Goal: Task Accomplishment & Management: Manage account settings

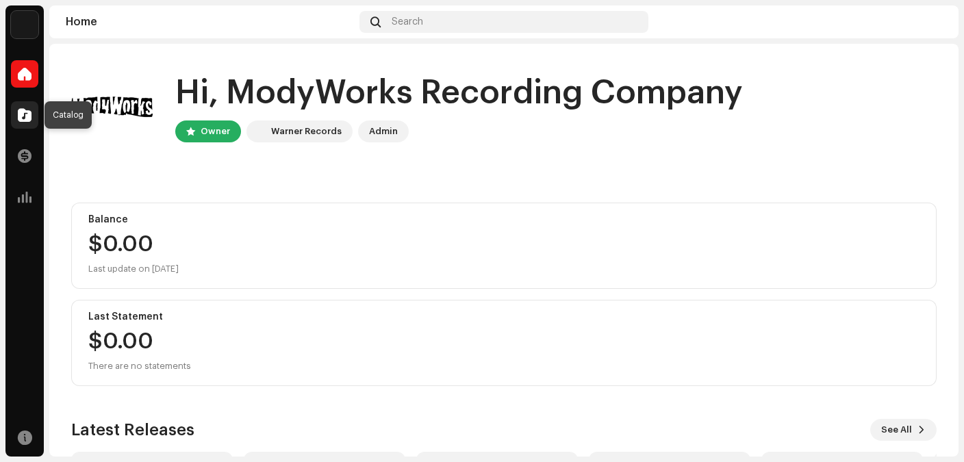
click at [28, 114] on span at bounding box center [25, 115] width 14 height 11
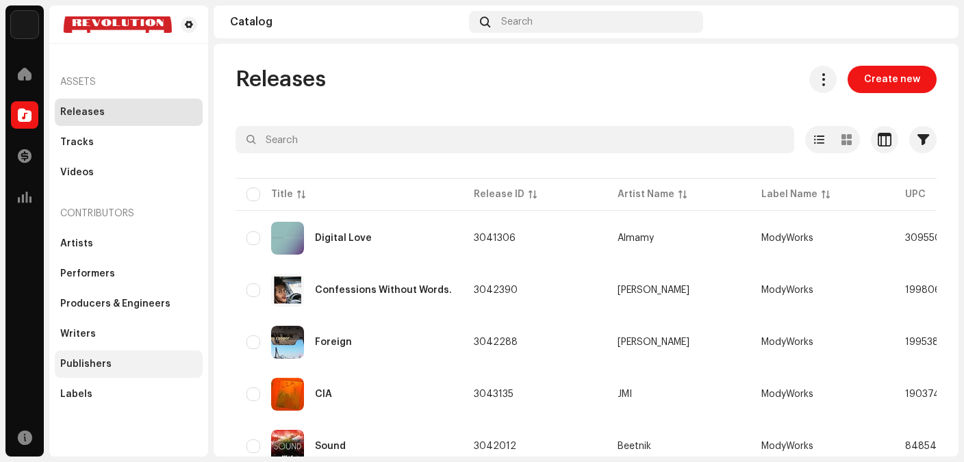
click at [100, 359] on div "Publishers" at bounding box center [85, 364] width 51 height 11
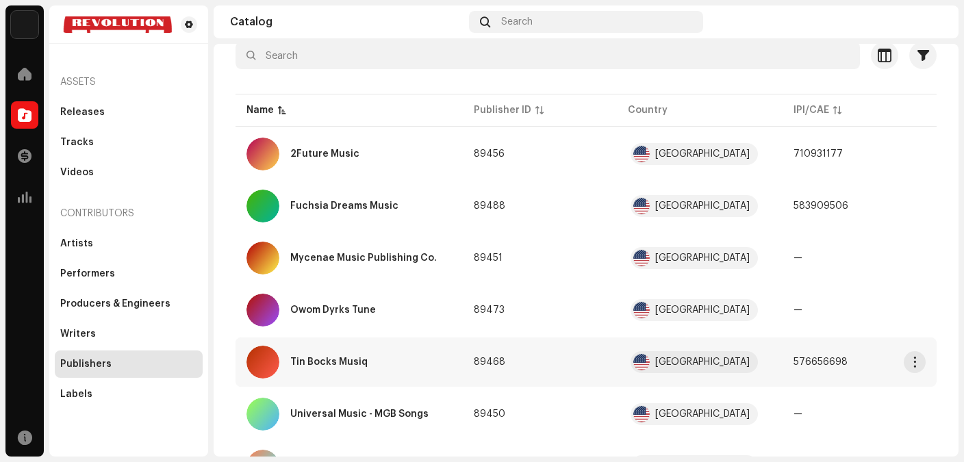
scroll to position [209, 0]
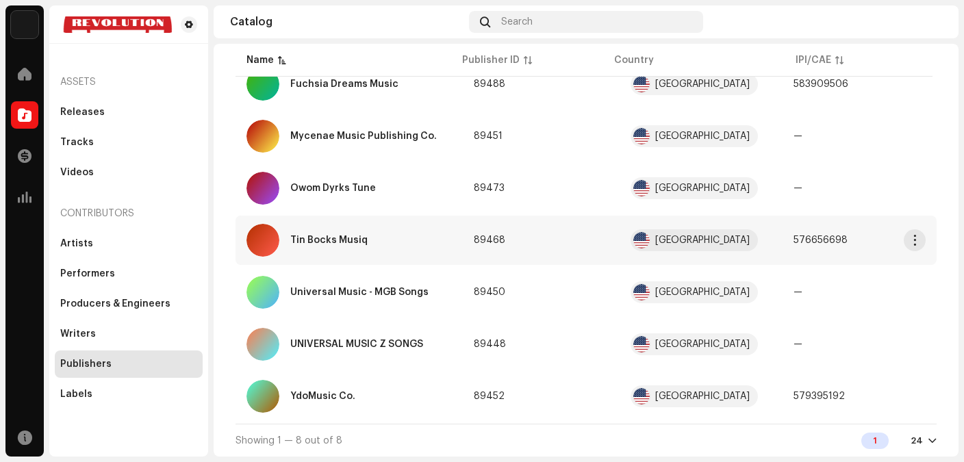
click at [359, 245] on div "Tin Bocks Musiq" at bounding box center [348, 240] width 205 height 33
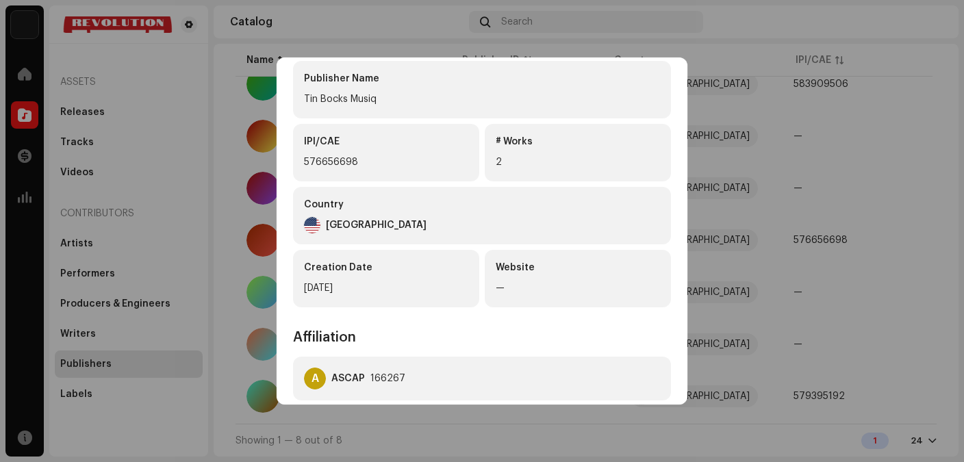
scroll to position [97, 0]
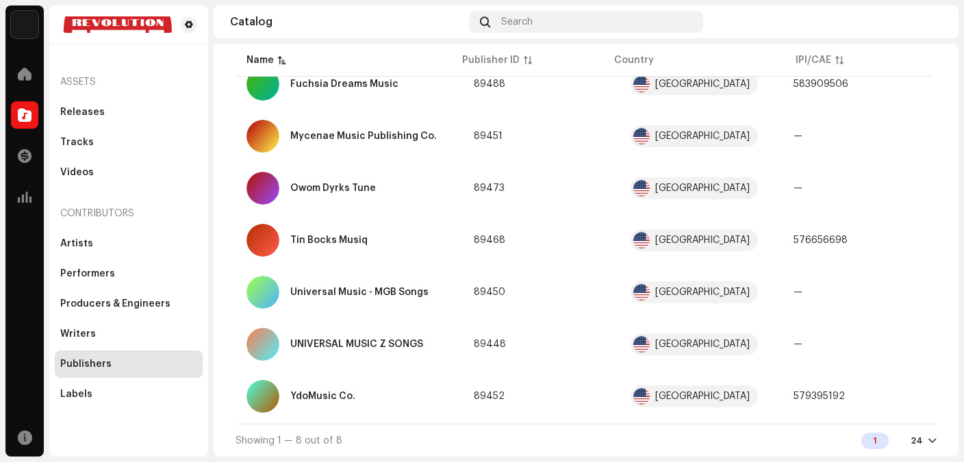
click at [773, 170] on div "[PERSON_NAME] Musiq 89468 Publisher Info Publisher Name [PERSON_NAME] Musiq IPI…" at bounding box center [482, 231] width 964 height 462
click at [93, 339] on div "Writers" at bounding box center [129, 333] width 148 height 27
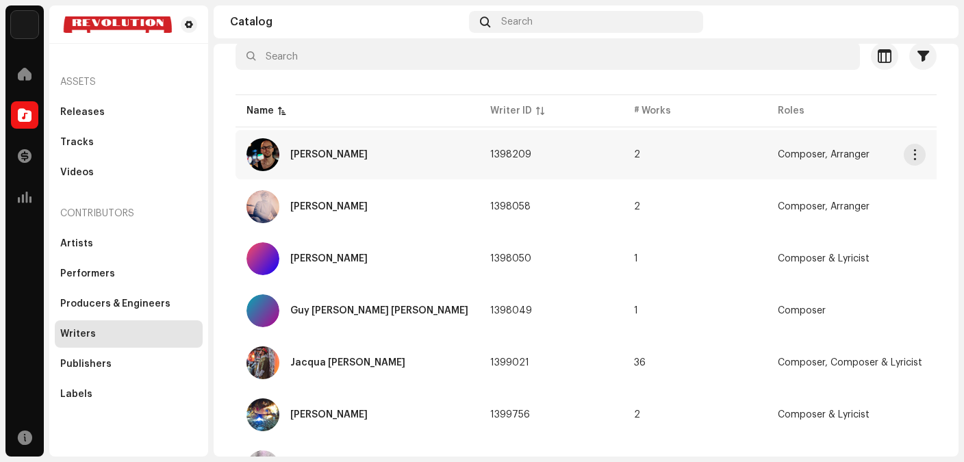
scroll to position [83, 0]
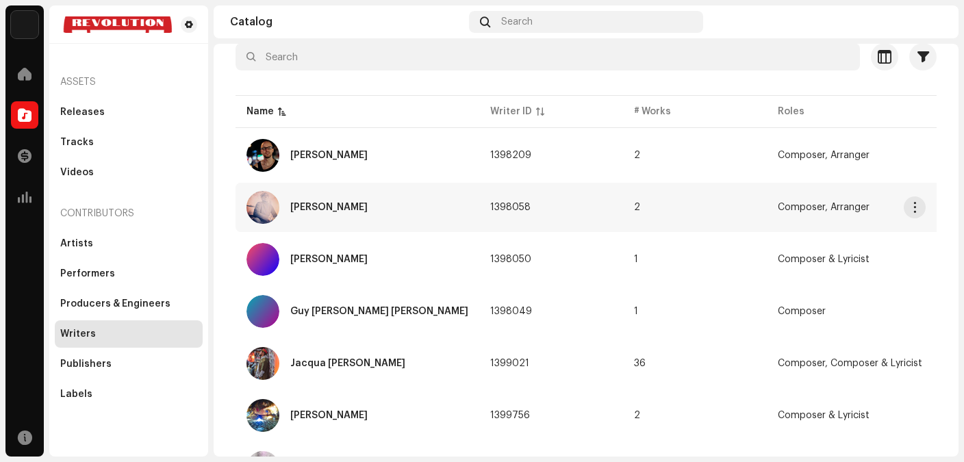
click at [344, 210] on div "[PERSON_NAME]" at bounding box center [328, 208] width 77 height 10
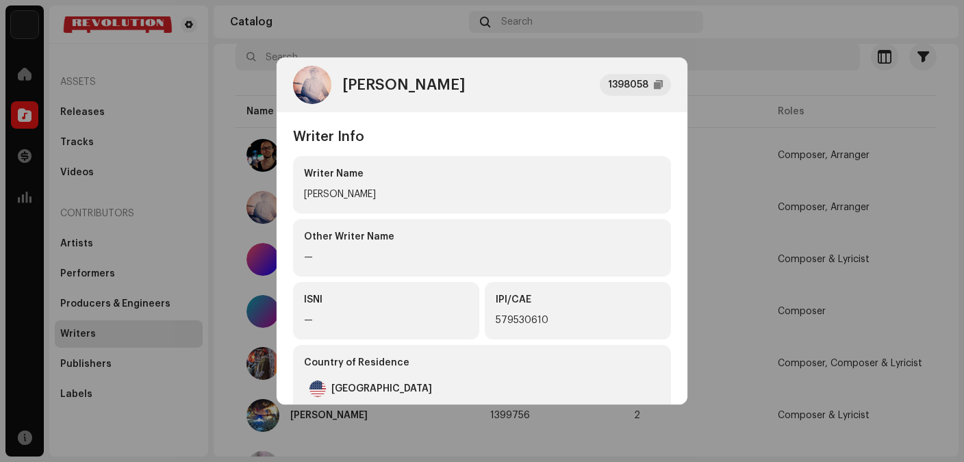
scroll to position [393, 0]
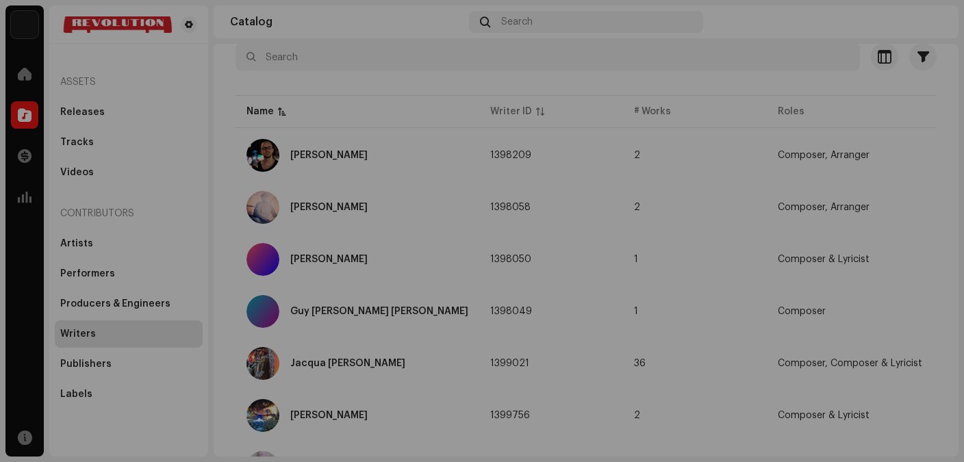
click at [710, 190] on div "[PERSON_NAME] 1398058 Writer Info Writer Name [PERSON_NAME] Other Writer Name —…" at bounding box center [482, 231] width 964 height 462
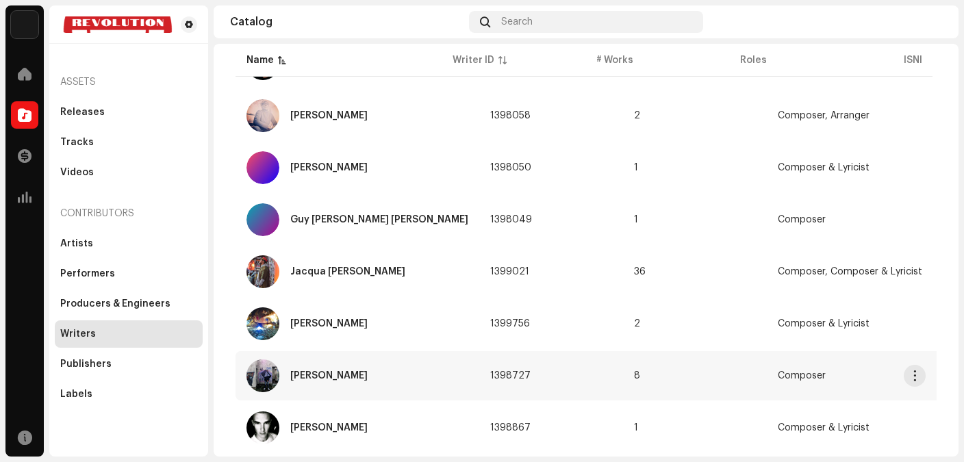
scroll to position [313, 0]
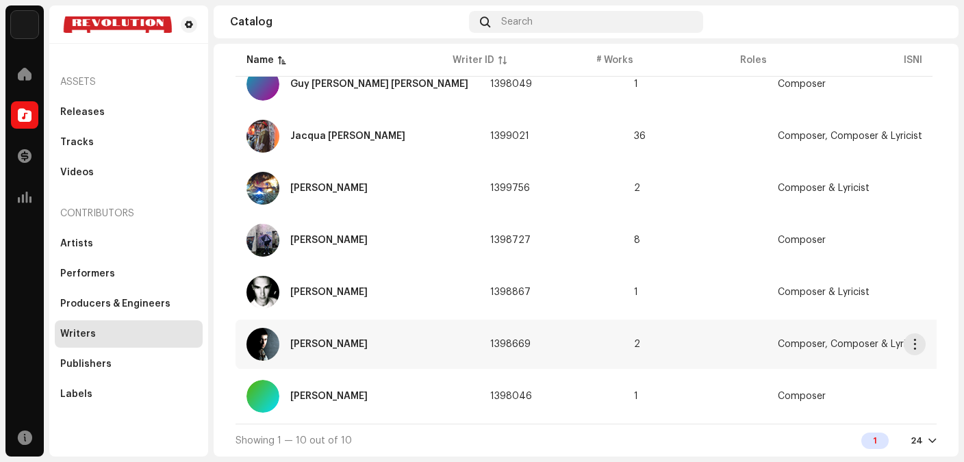
click at [333, 338] on div "[PERSON_NAME]" at bounding box center [357, 344] width 222 height 33
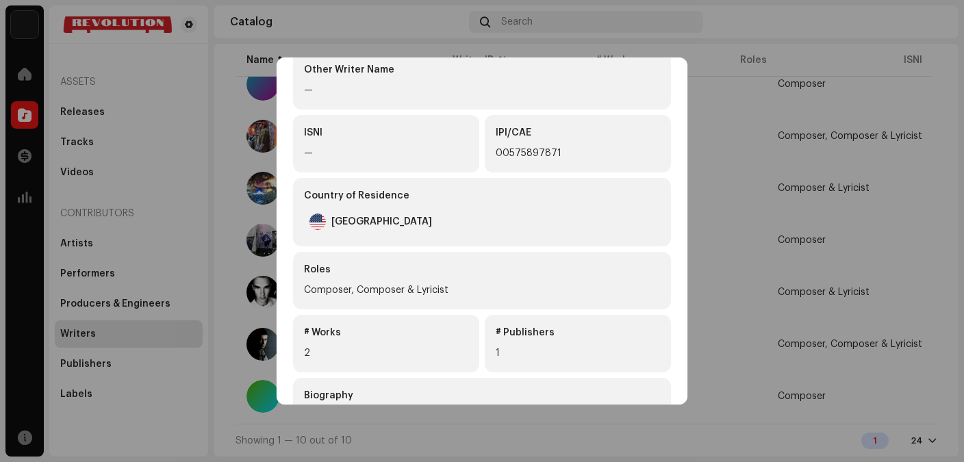
scroll to position [299, 0]
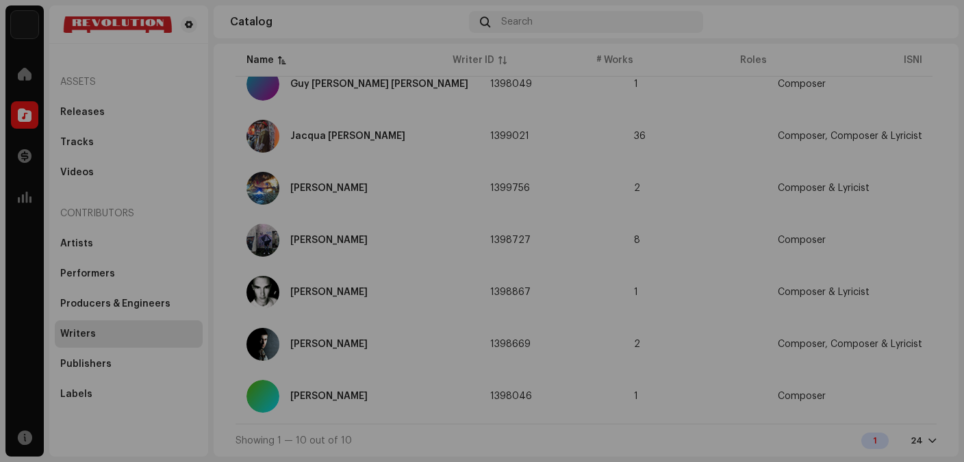
click at [781, 287] on div "[PERSON_NAME] 1398669 Writer Info Writer Name [PERSON_NAME] Other Writer Name —…" at bounding box center [482, 231] width 964 height 462
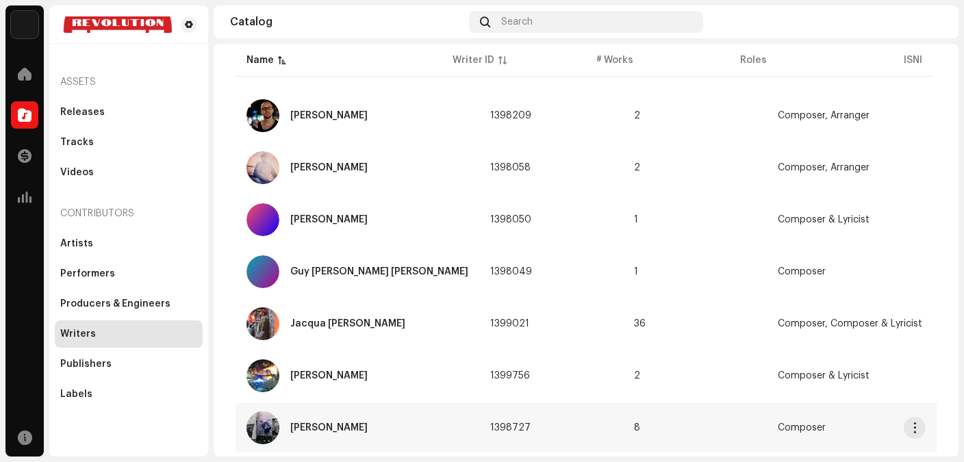
scroll to position [0, 0]
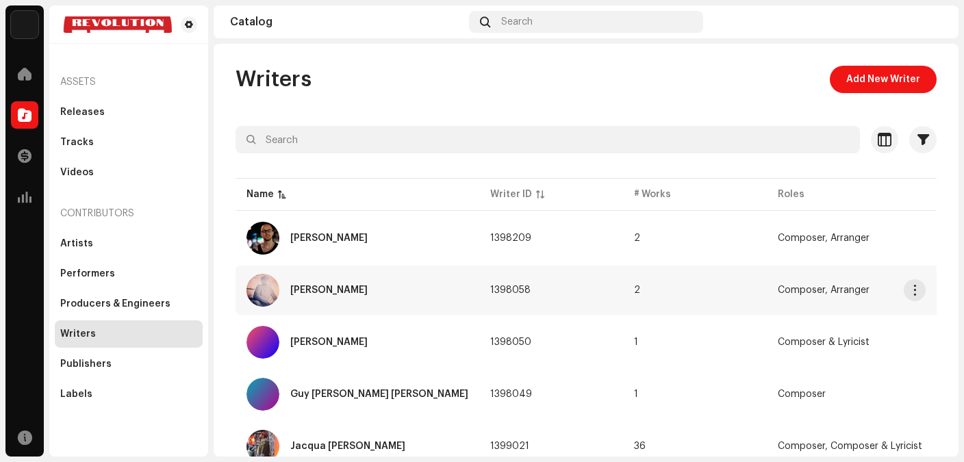
click at [342, 283] on div "[PERSON_NAME]" at bounding box center [357, 290] width 222 height 33
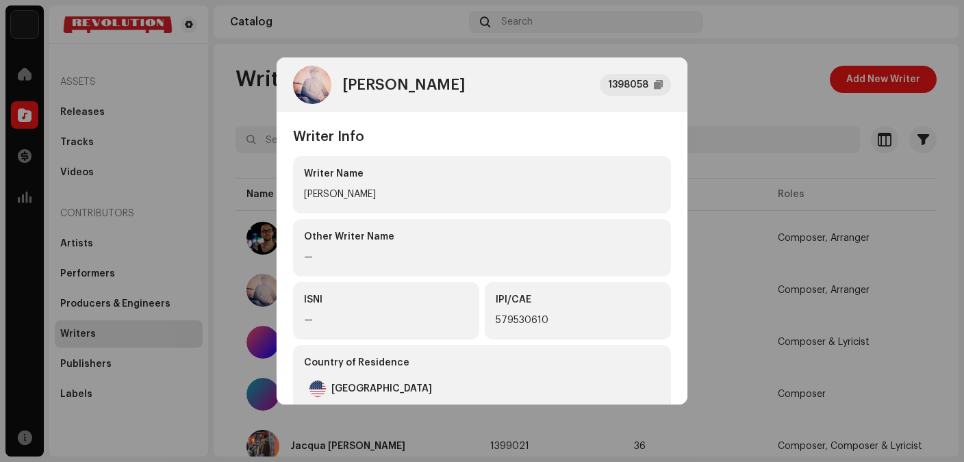
scroll to position [393, 0]
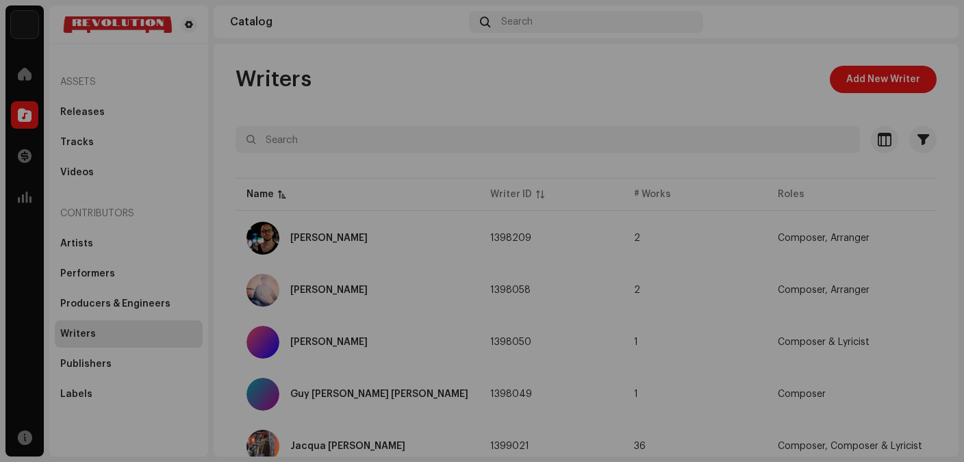
click at [864, 216] on div "[PERSON_NAME] 1398058 Writer Info Writer Name [PERSON_NAME] Other Writer Name —…" at bounding box center [482, 231] width 964 height 462
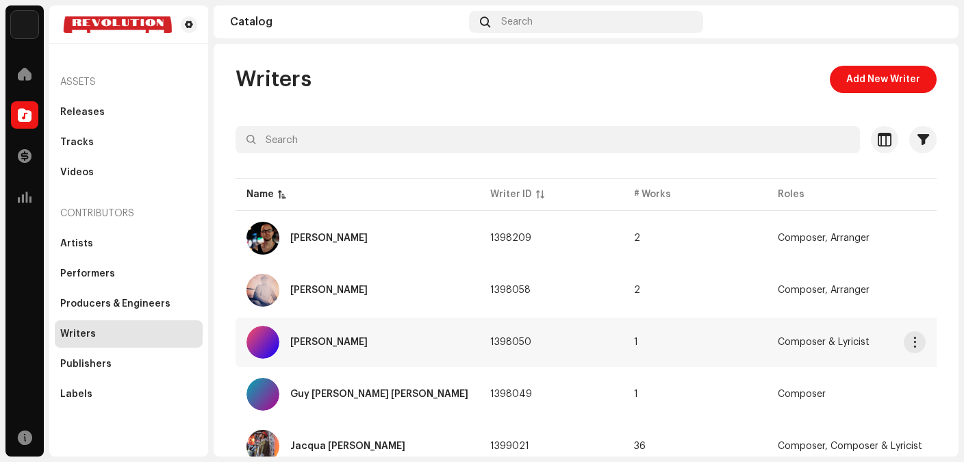
scroll to position [313, 0]
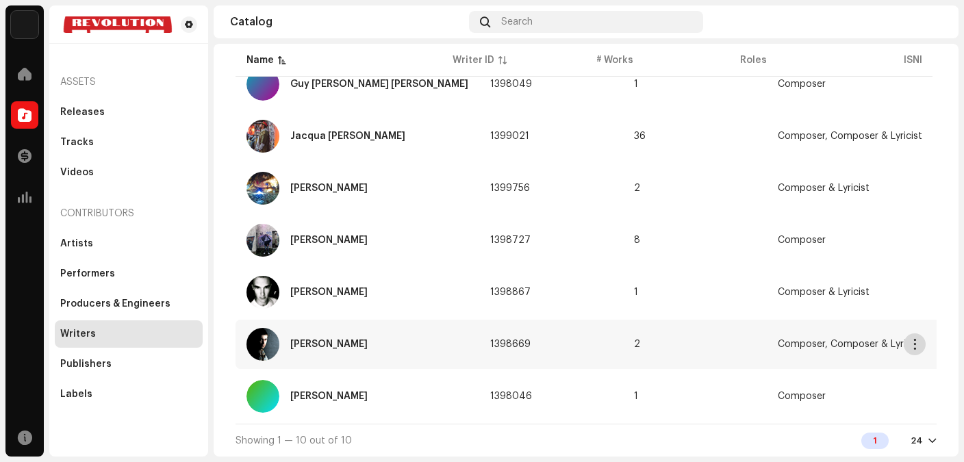
click at [917, 344] on span "button" at bounding box center [915, 344] width 10 height 11
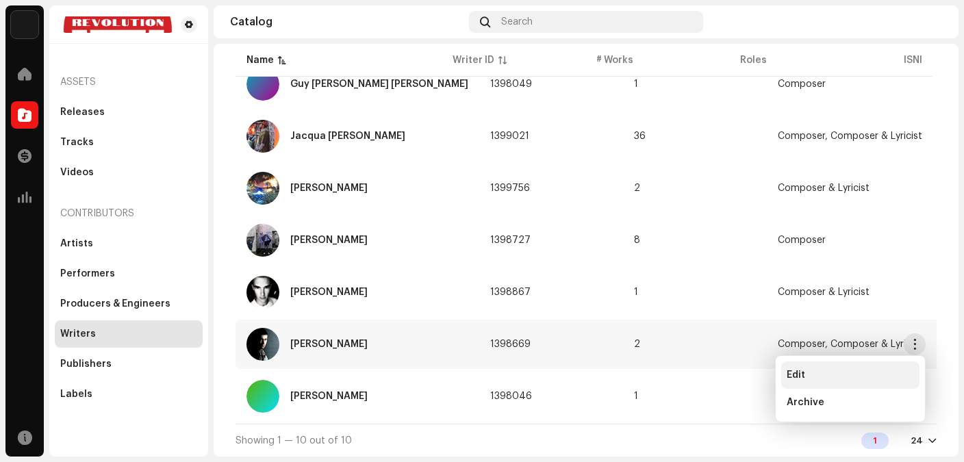
click at [808, 370] on div "Edit" at bounding box center [849, 375] width 127 height 11
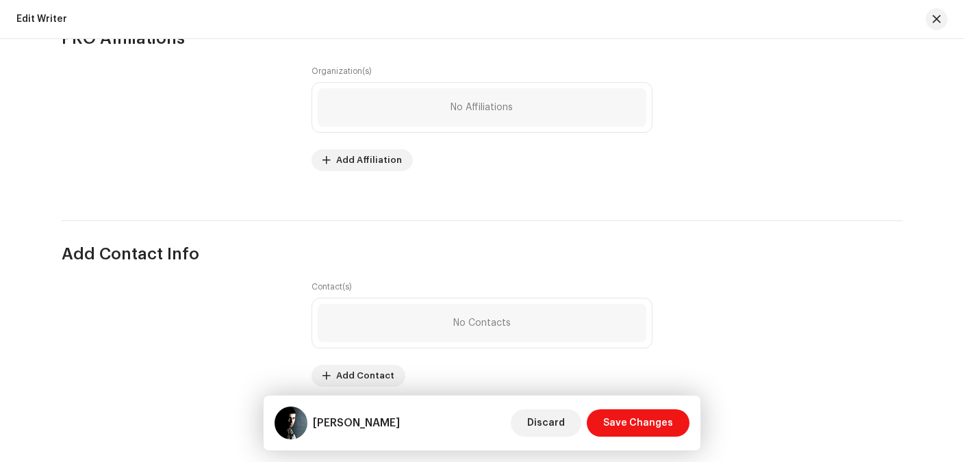
scroll to position [991, 0]
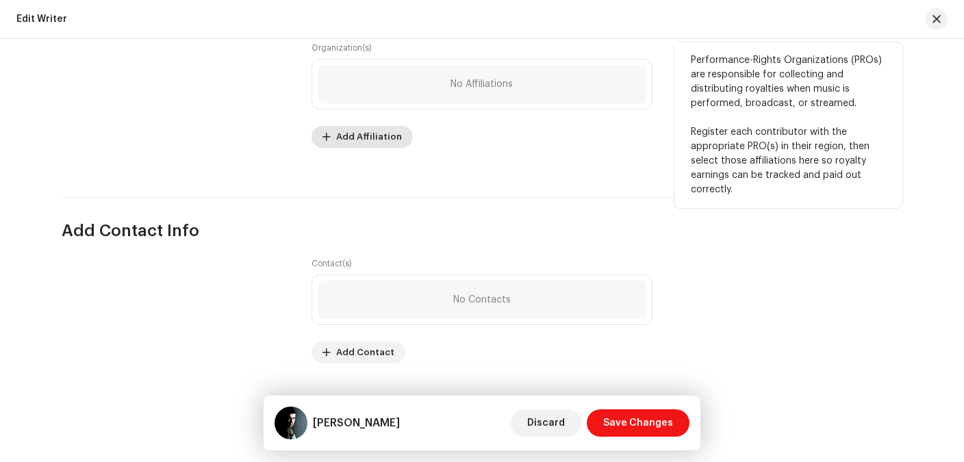
click at [373, 141] on span "Add Affiliation" at bounding box center [369, 136] width 66 height 27
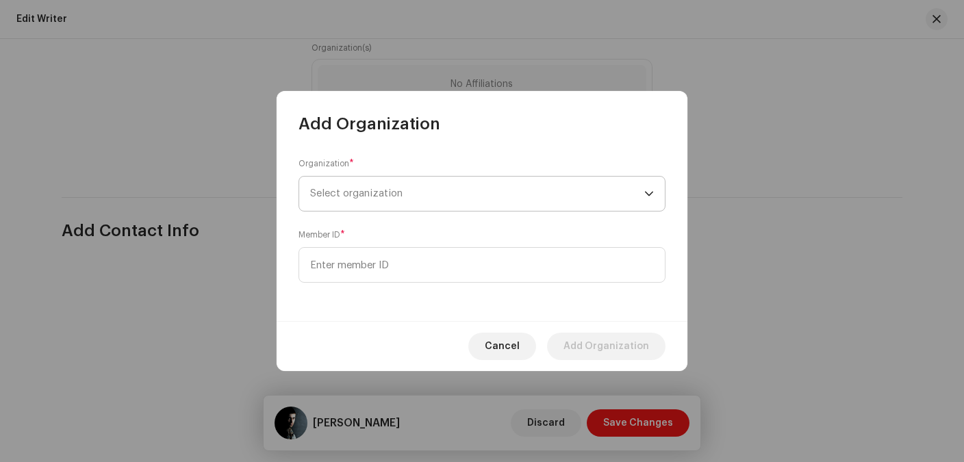
click at [378, 185] on span "Select organization" at bounding box center [477, 194] width 334 height 34
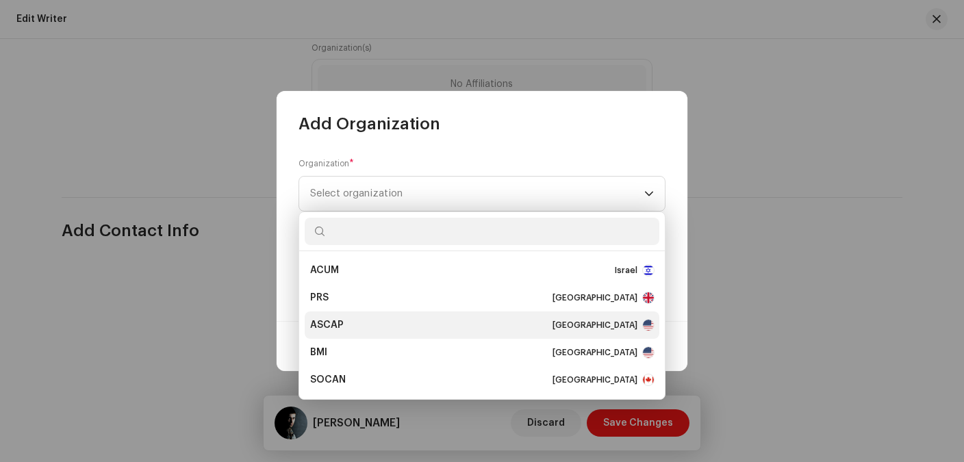
click at [375, 328] on div "ASCAP [GEOGRAPHIC_DATA]" at bounding box center [482, 325] width 344 height 14
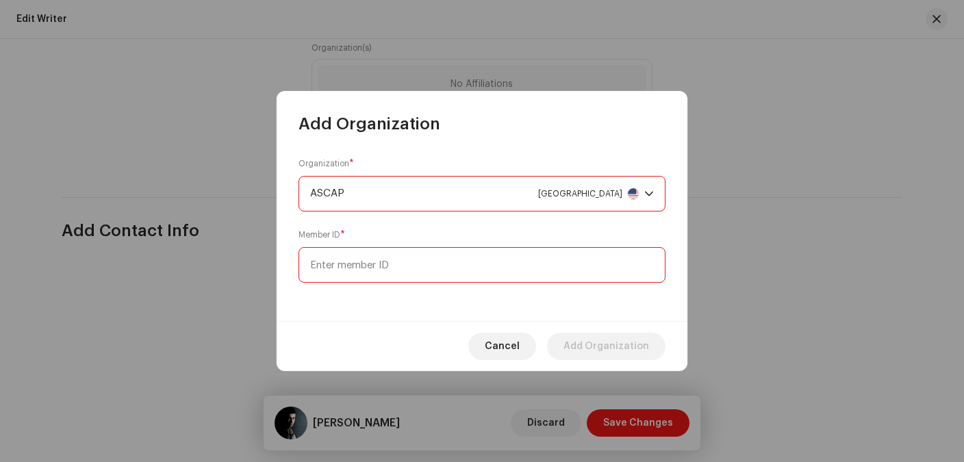
click at [385, 270] on input at bounding box center [481, 265] width 367 height 36
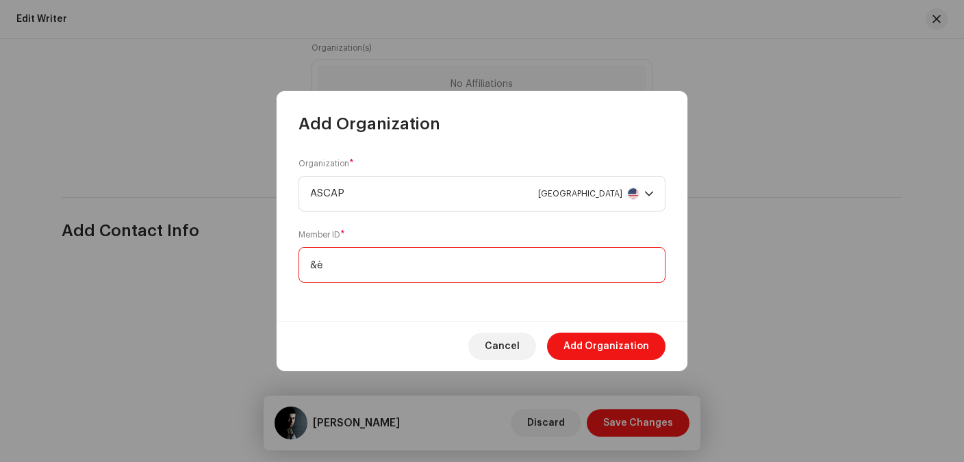
type input "&"
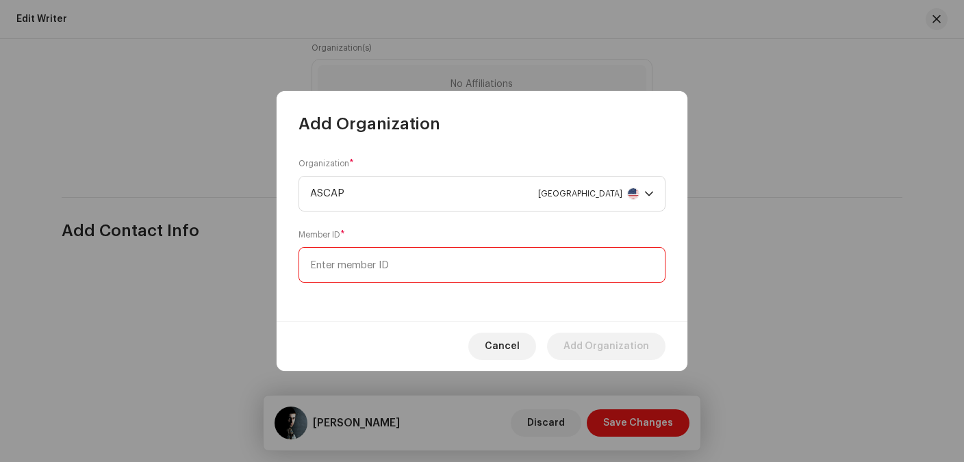
type input "&"
click at [443, 262] on input at bounding box center [481, 265] width 367 height 36
type input "&"
type input "1793096"
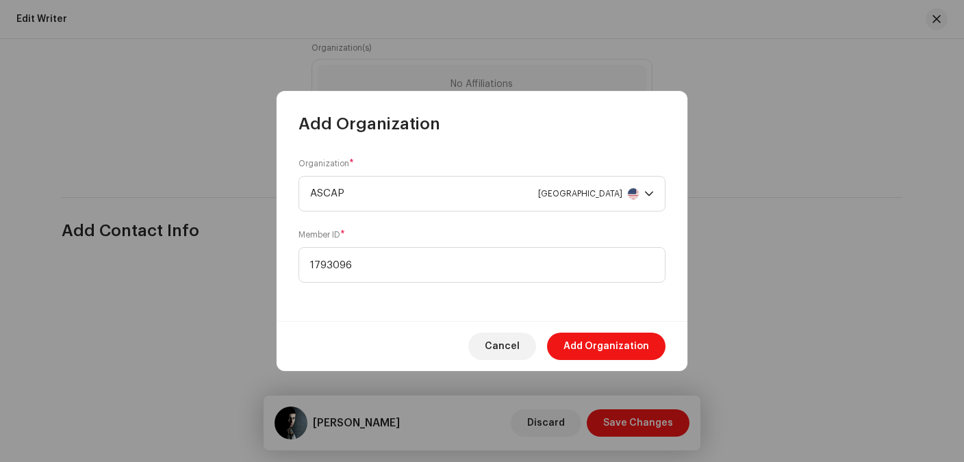
click at [381, 309] on div "Organization * ASCAP [GEOGRAPHIC_DATA] Member ID * 1793096" at bounding box center [481, 228] width 411 height 186
click at [640, 342] on span "Add Organization" at bounding box center [606, 346] width 86 height 27
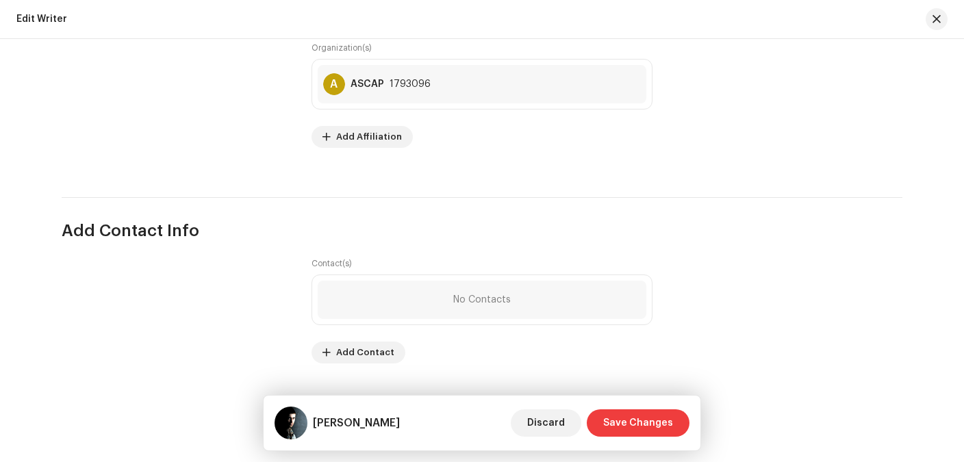
click at [645, 428] on span "Save Changes" at bounding box center [638, 422] width 70 height 27
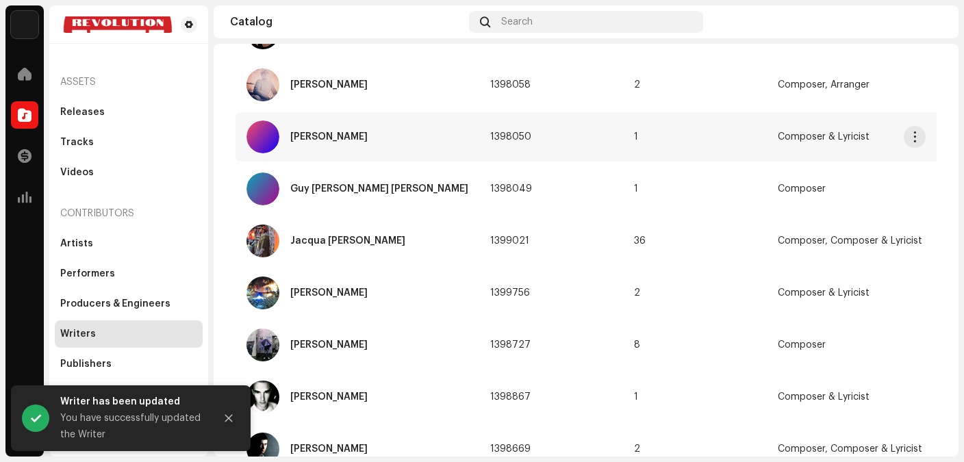
scroll to position [313, 0]
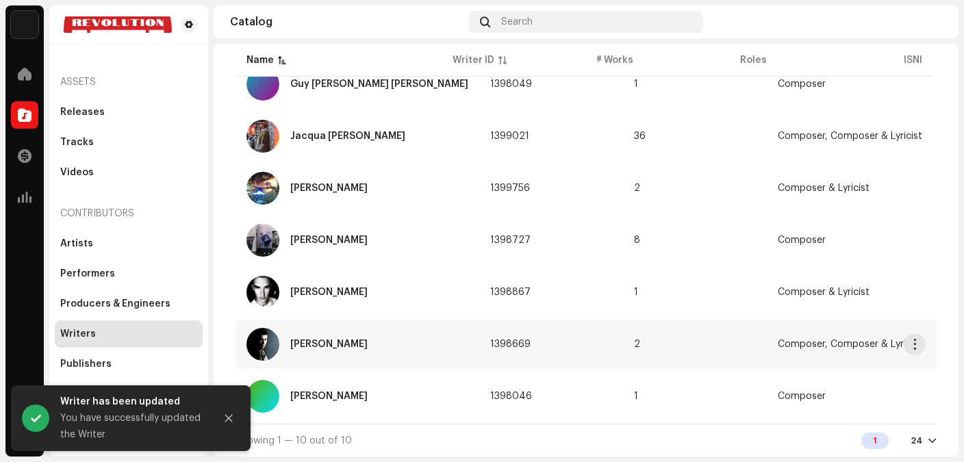
click at [322, 344] on div "[PERSON_NAME]" at bounding box center [328, 344] width 77 height 10
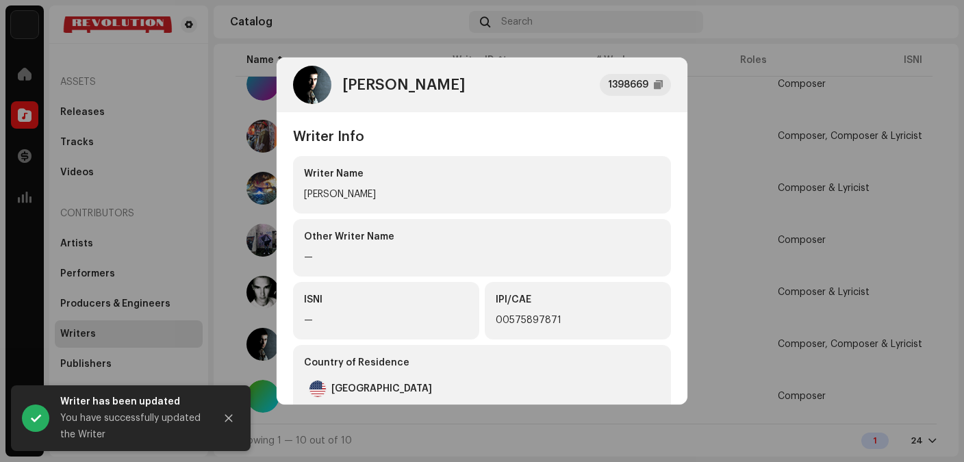
scroll to position [393, 0]
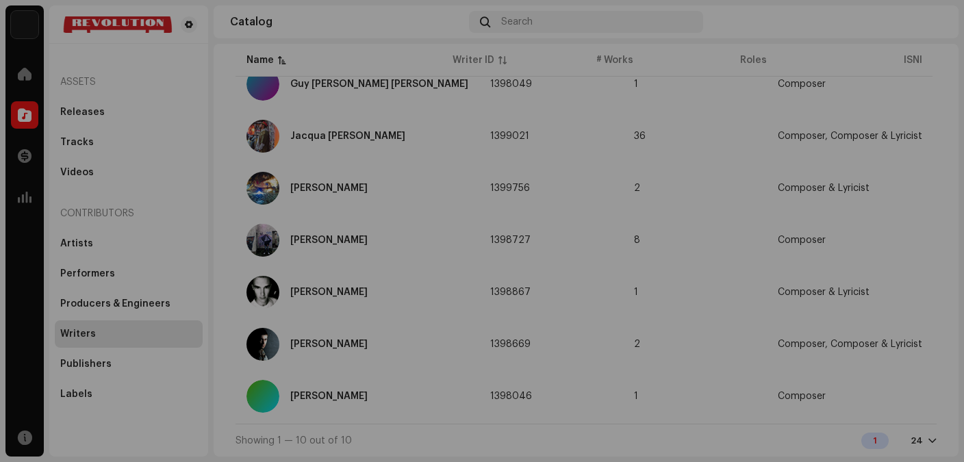
click at [732, 259] on div "[PERSON_NAME] 1398669 Writer Info Writer Name [PERSON_NAME] Other Writer Name —…" at bounding box center [482, 231] width 964 height 462
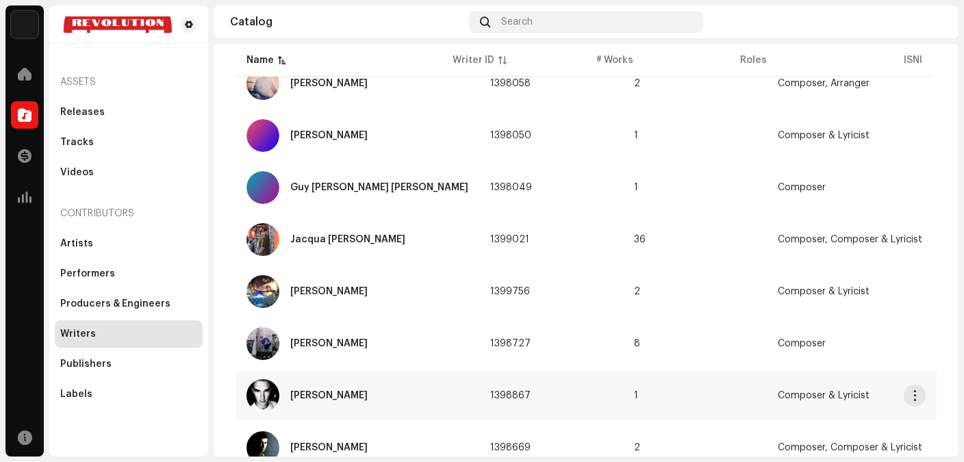
scroll to position [126, 0]
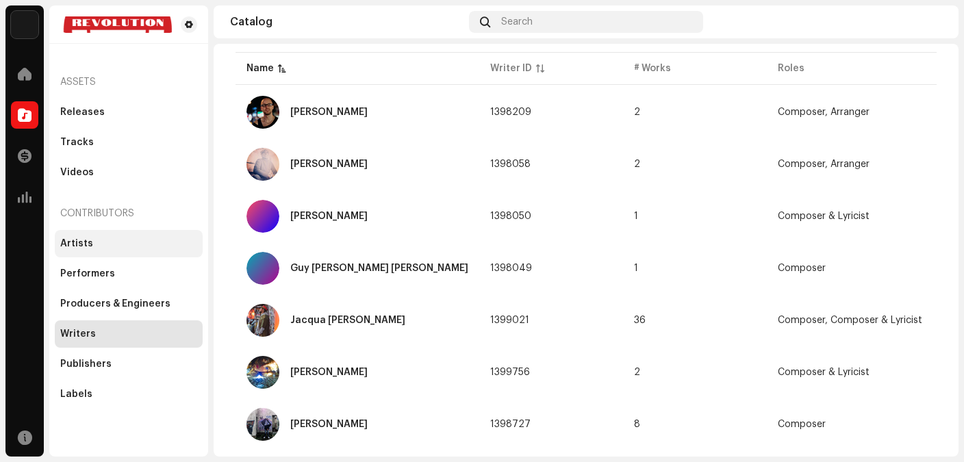
click at [87, 248] on div "Artists" at bounding box center [76, 243] width 33 height 11
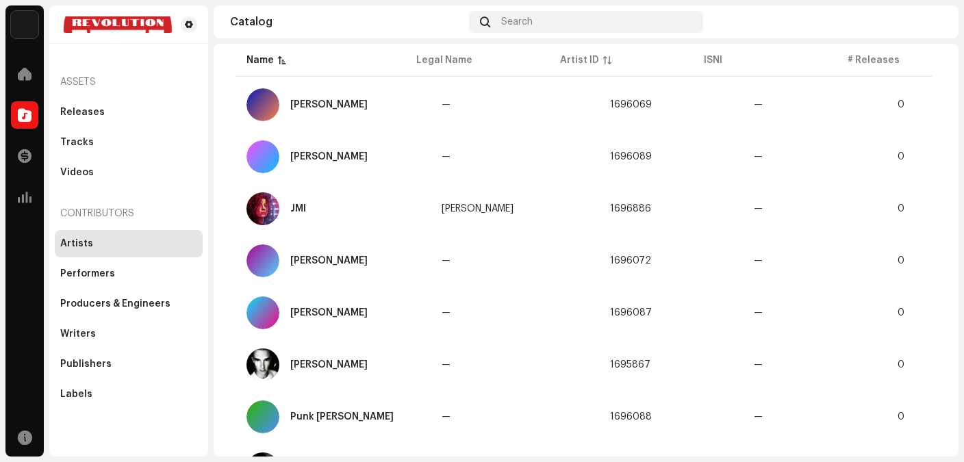
scroll to position [574, 0]
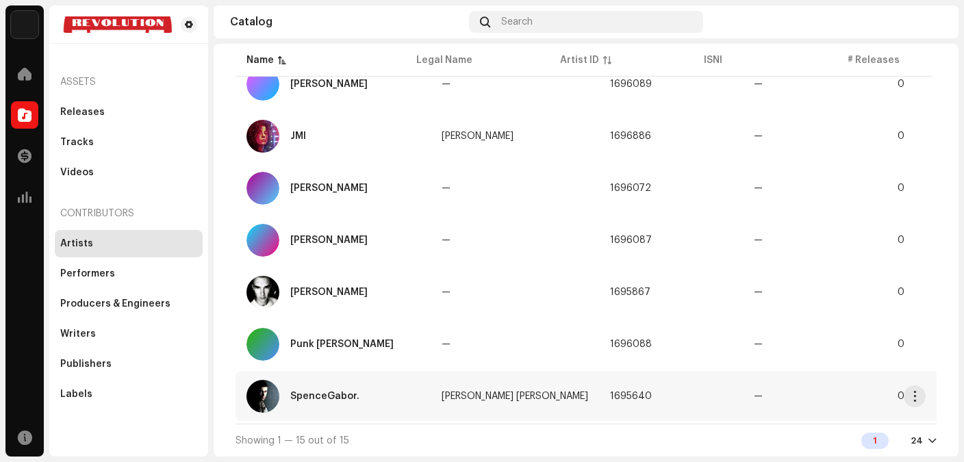
click at [332, 387] on div "SpenceGabor." at bounding box center [332, 396] width 173 height 33
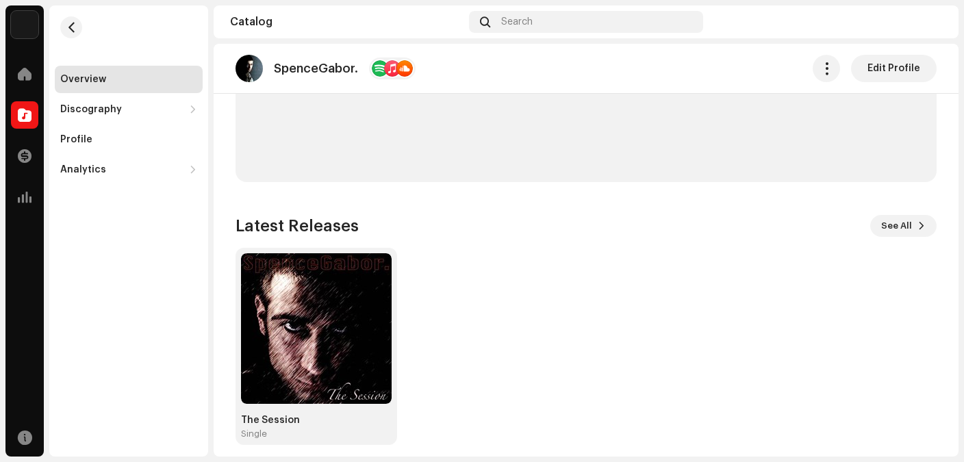
scroll to position [1025, 0]
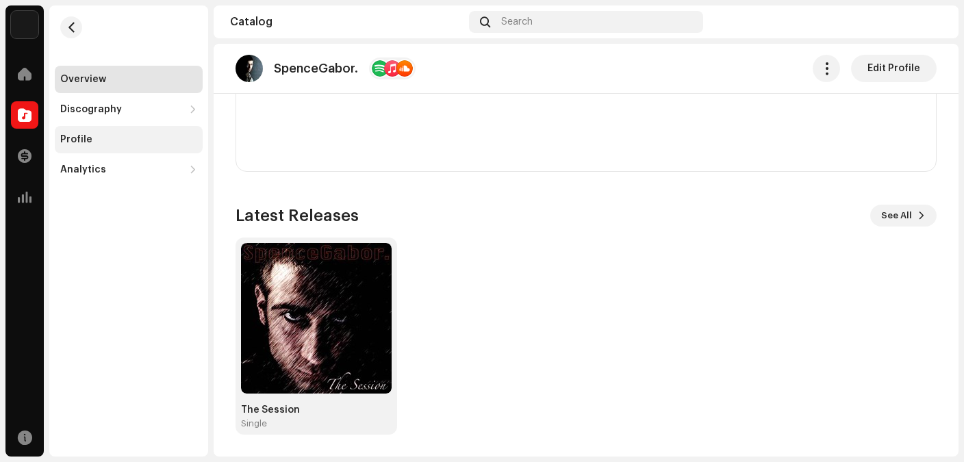
click at [107, 144] on div "Profile" at bounding box center [128, 139] width 137 height 11
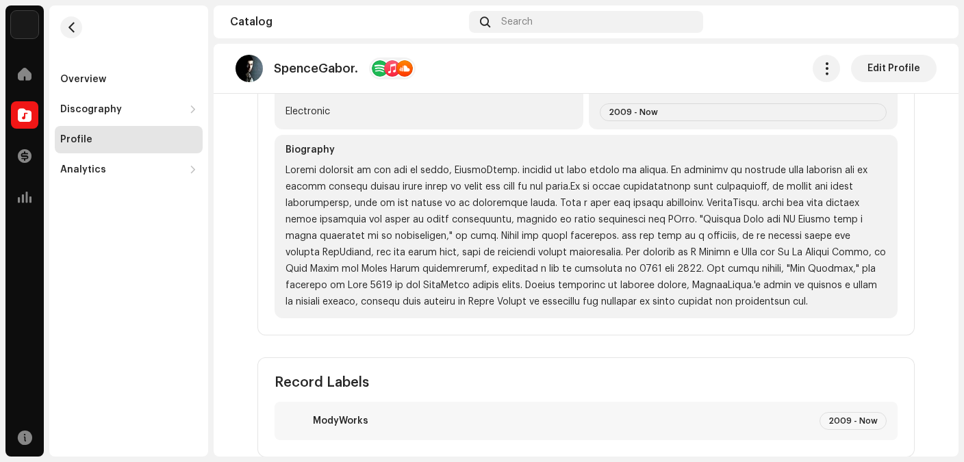
scroll to position [580, 0]
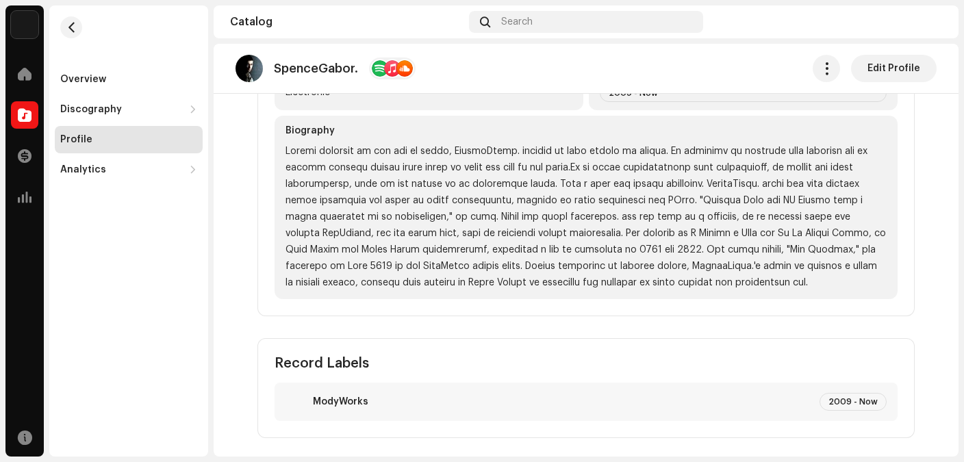
click at [454, 231] on div at bounding box center [585, 217] width 601 height 148
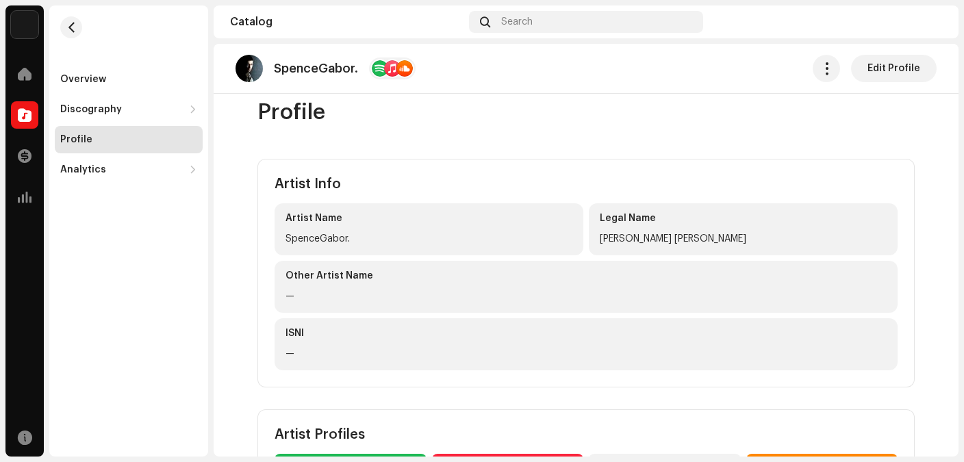
scroll to position [0, 0]
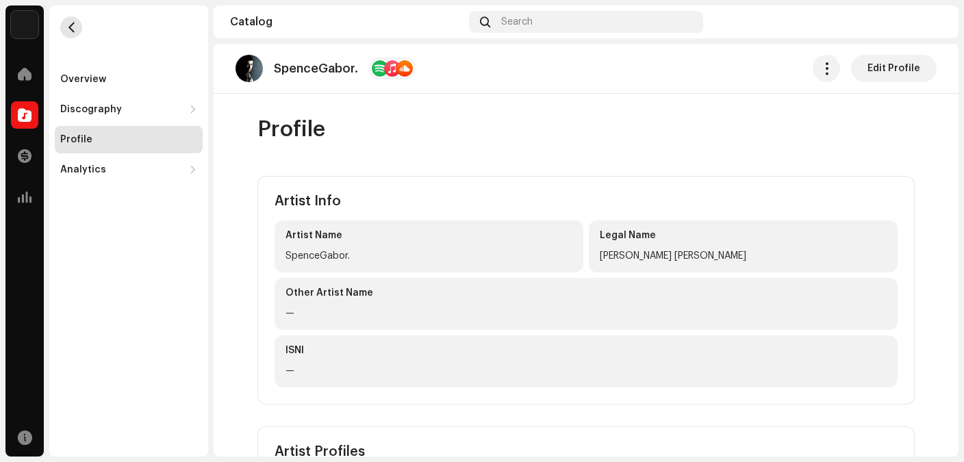
click at [70, 34] on button "button" at bounding box center [71, 27] width 22 height 22
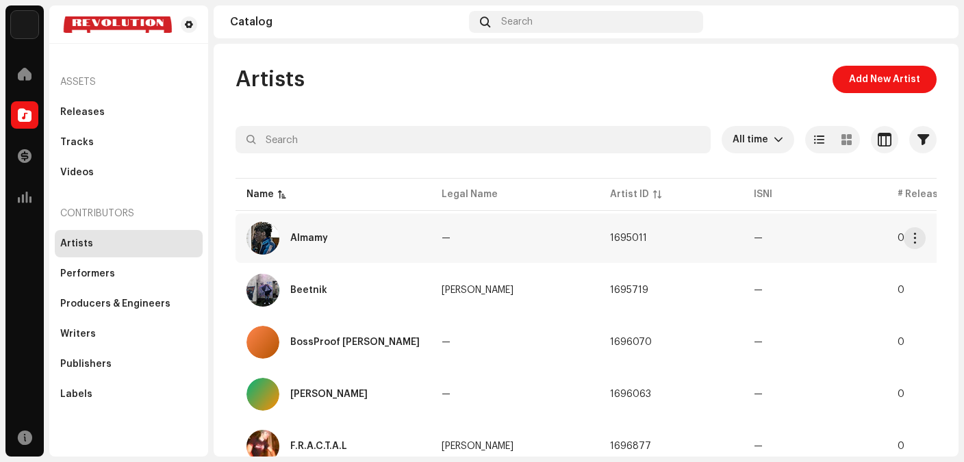
click at [319, 245] on div "Almamy" at bounding box center [332, 238] width 173 height 33
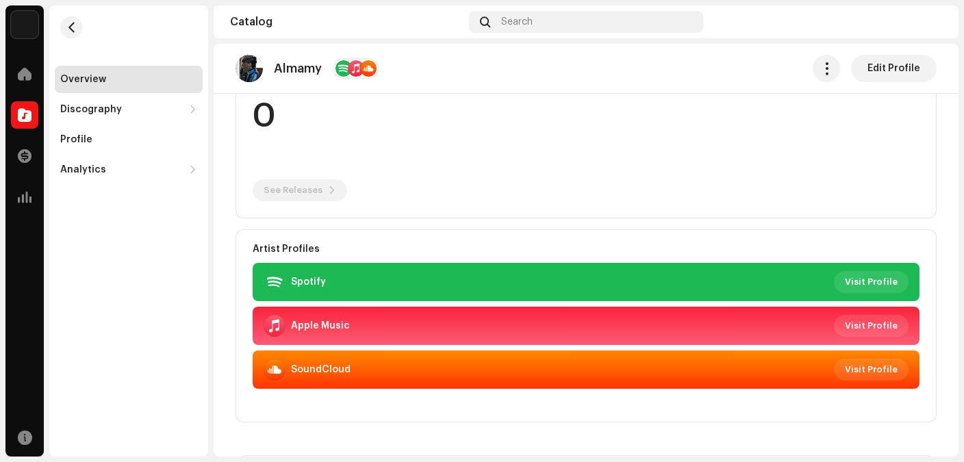
scroll to position [205, 0]
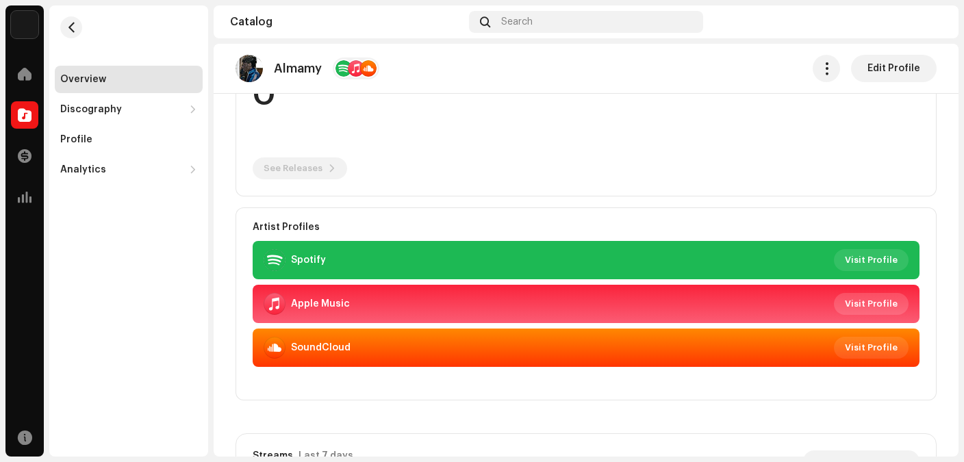
click at [866, 303] on span "Visit Profile" at bounding box center [871, 303] width 53 height 27
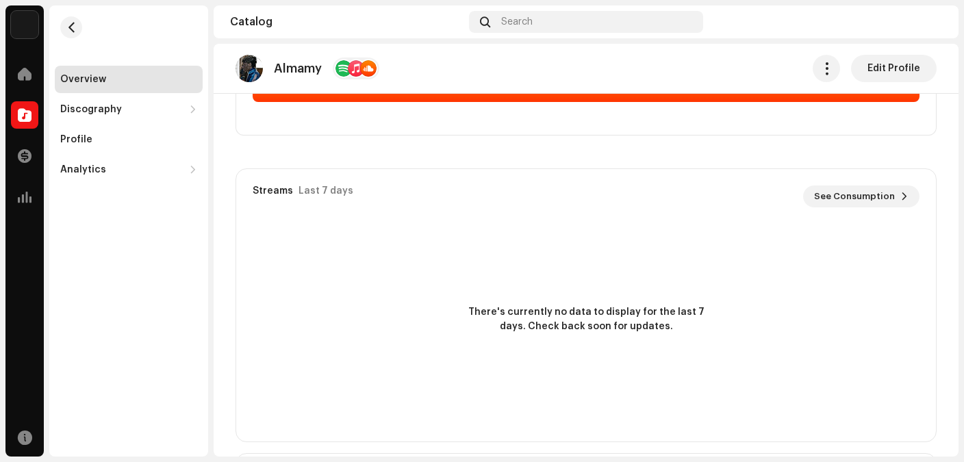
scroll to position [476, 0]
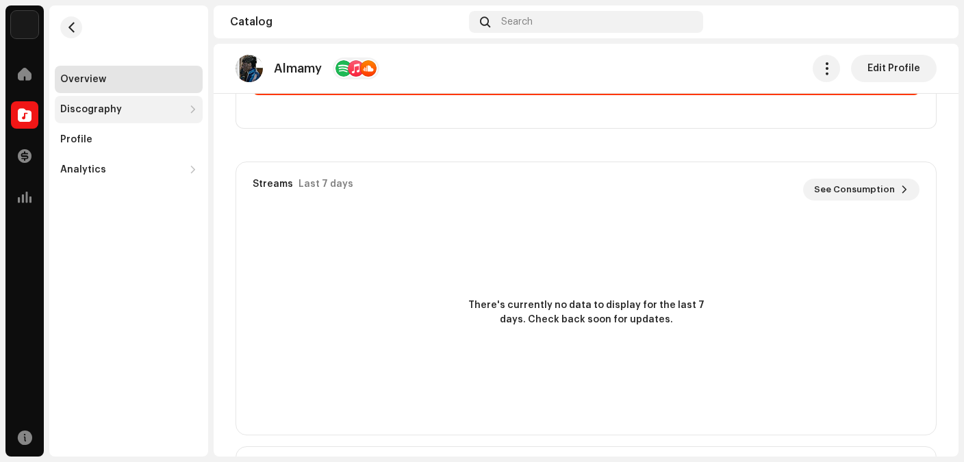
click at [128, 112] on div "Discography" at bounding box center [121, 109] width 123 height 11
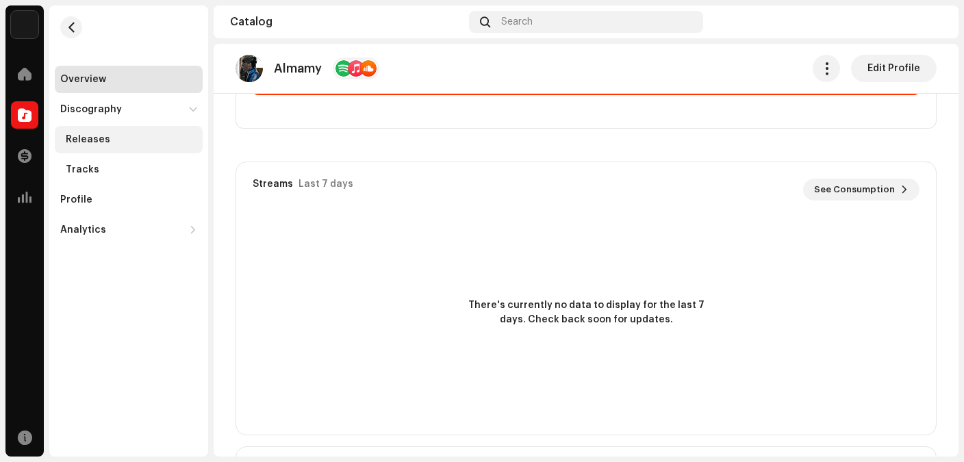
click at [95, 135] on div "Releases" at bounding box center [88, 139] width 44 height 11
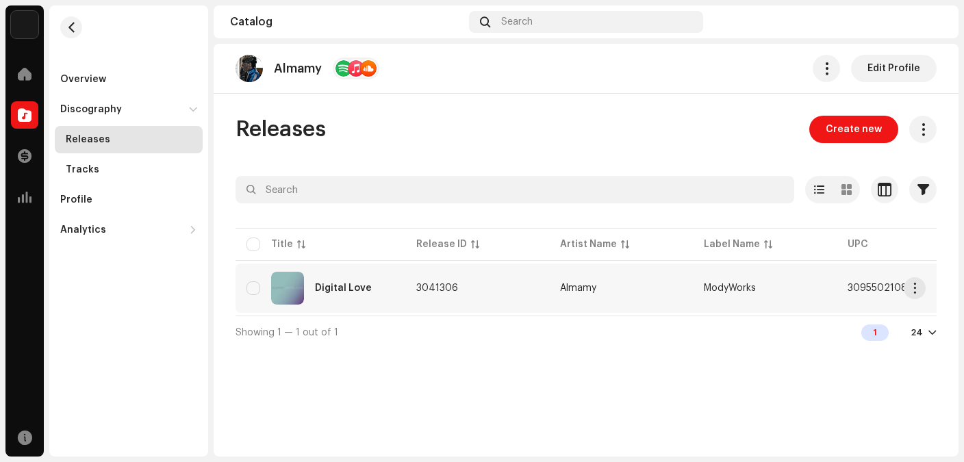
click at [365, 285] on div "Digital Love" at bounding box center [343, 288] width 57 height 10
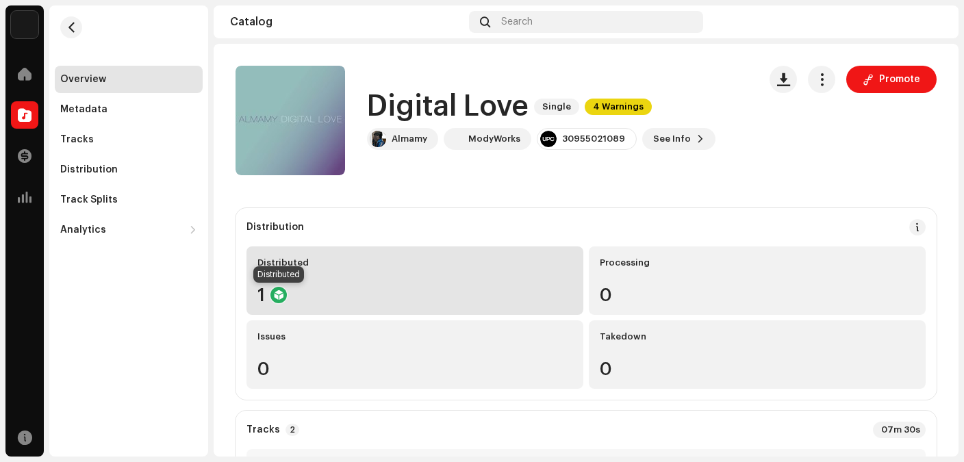
click at [279, 292] on div at bounding box center [278, 295] width 16 height 16
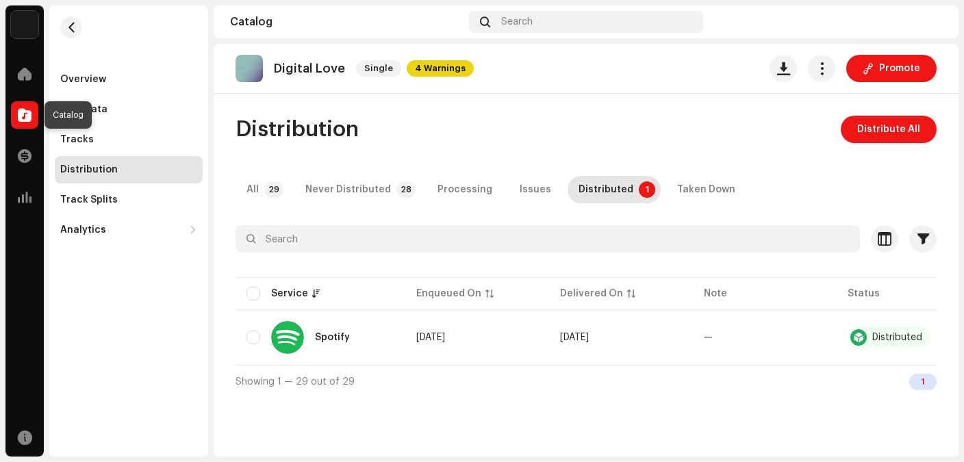
click at [28, 115] on span at bounding box center [25, 115] width 14 height 11
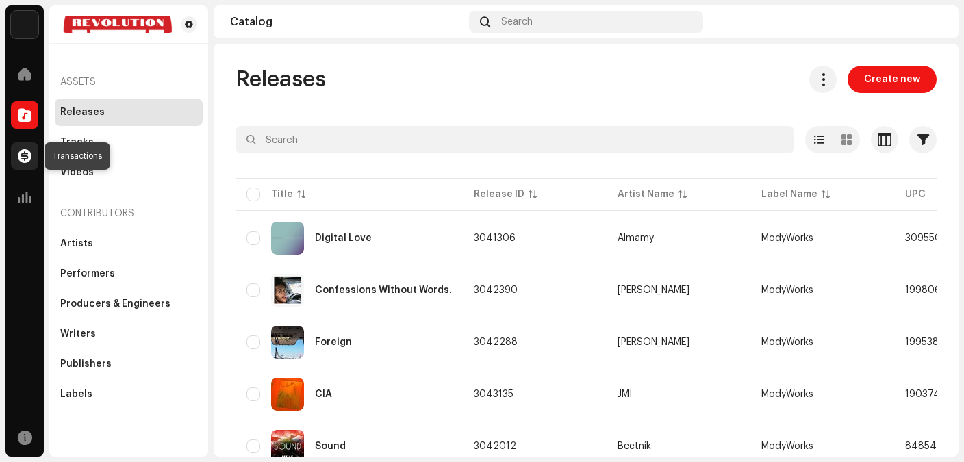
click at [31, 160] on span at bounding box center [25, 156] width 14 height 11
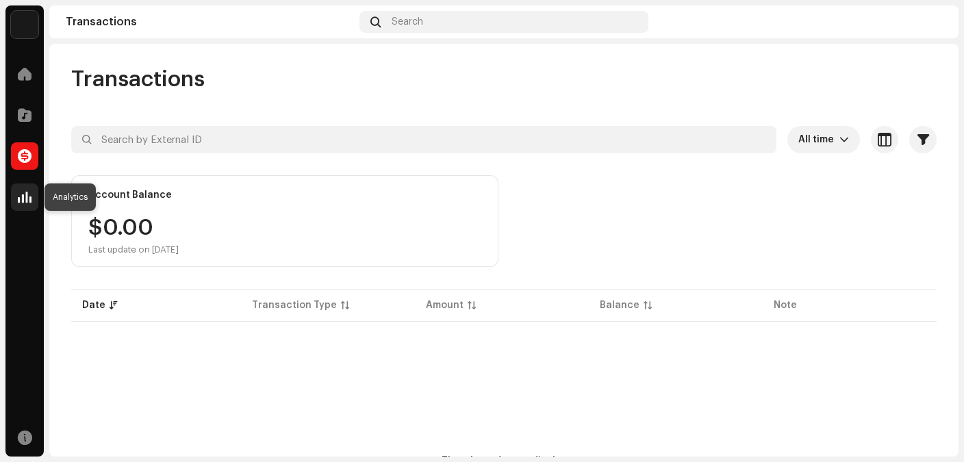
click at [24, 200] on span at bounding box center [25, 197] width 14 height 11
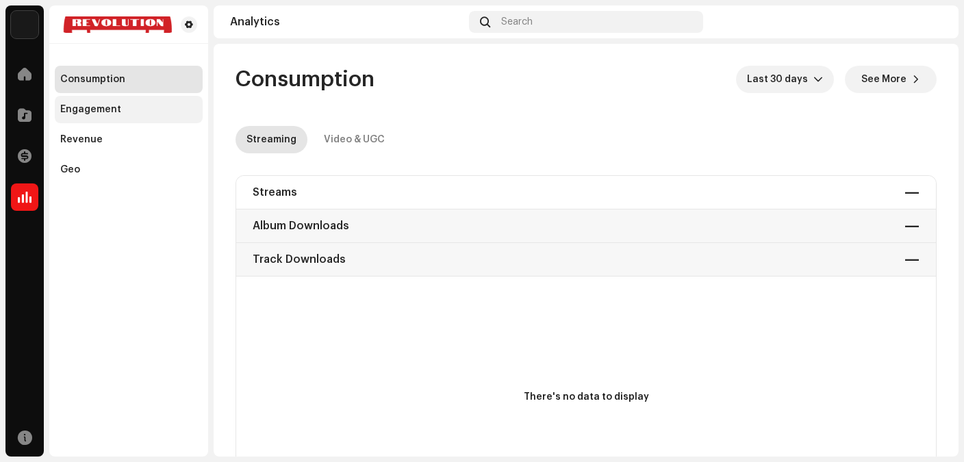
click at [116, 119] on div "Engagement" at bounding box center [129, 109] width 148 height 27
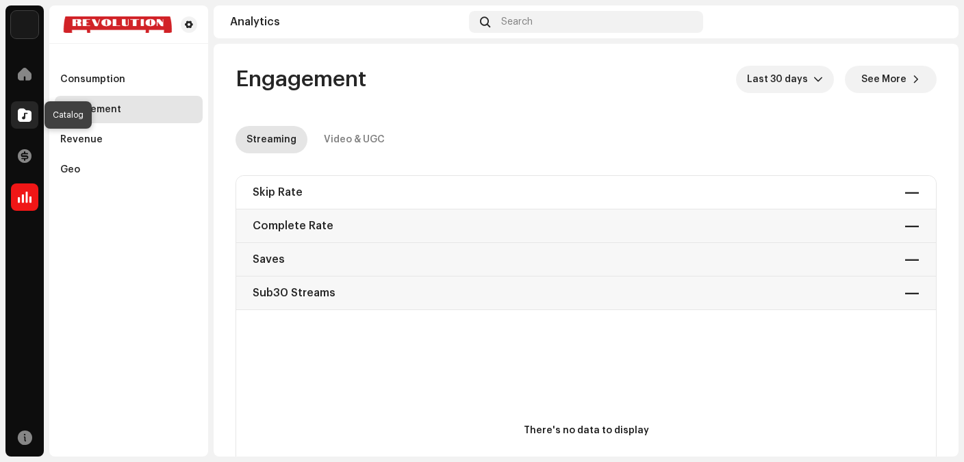
click at [29, 118] on span at bounding box center [25, 115] width 14 height 11
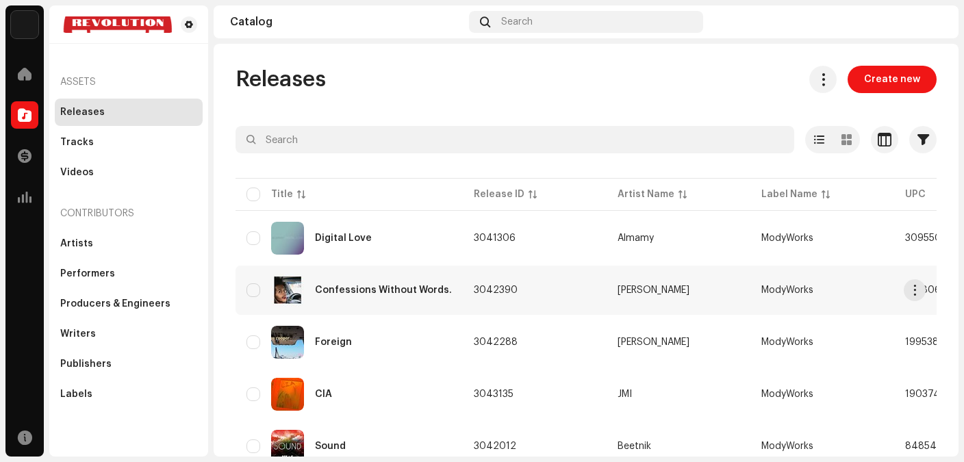
click at [376, 285] on div "Confessions Without Words." at bounding box center [383, 290] width 137 height 10
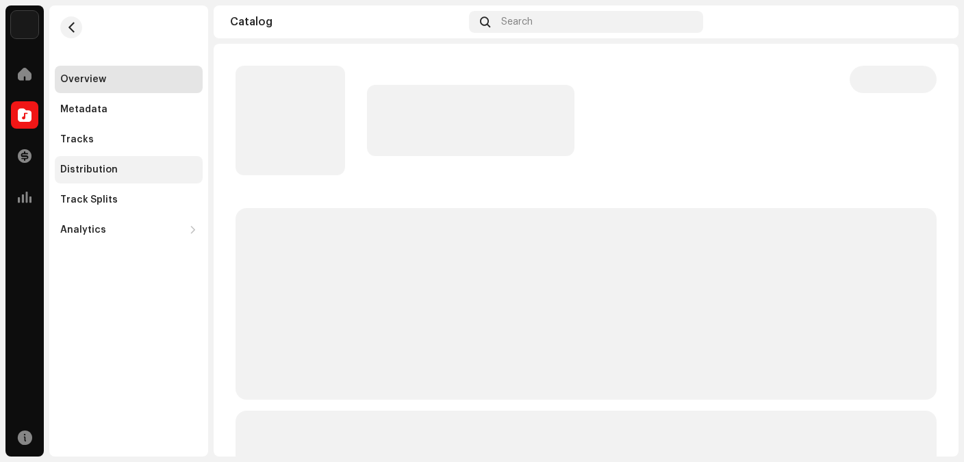
click at [124, 170] on div "Distribution" at bounding box center [128, 169] width 137 height 11
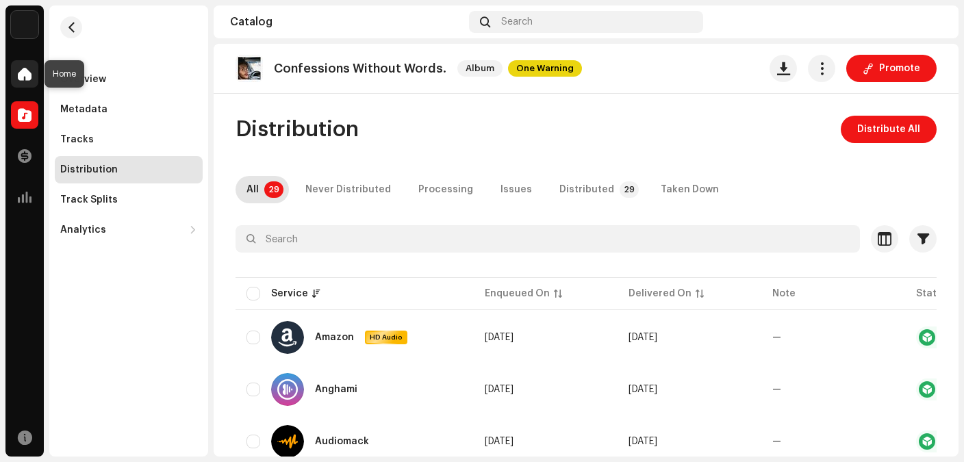
click at [23, 76] on span at bounding box center [25, 73] width 14 height 11
